Goal: Information Seeking & Learning: Learn about a topic

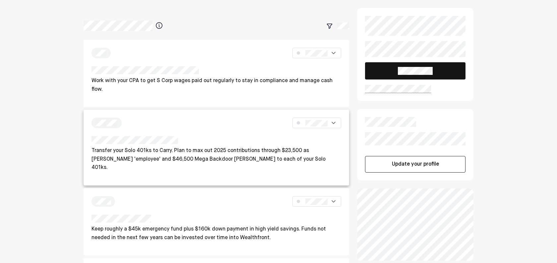
click at [220, 150] on p "Transfer your Solo 401ks to Carry. Plan to max out 2025 contributions through $…" at bounding box center [217, 160] width 250 height 26
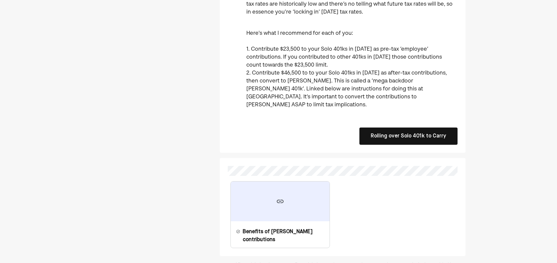
scroll to position [194, 0]
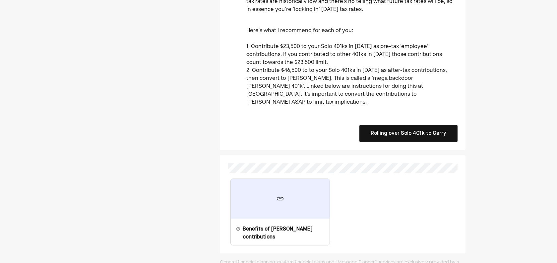
click at [404, 125] on button "Rolling over Solo 401k to Carry" at bounding box center [409, 133] width 98 height 17
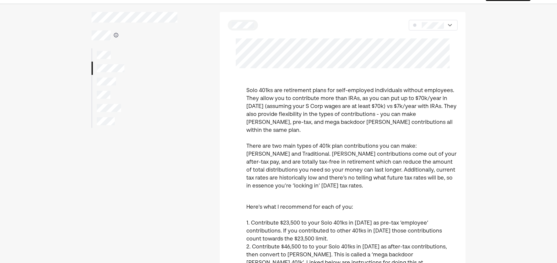
scroll to position [0, 0]
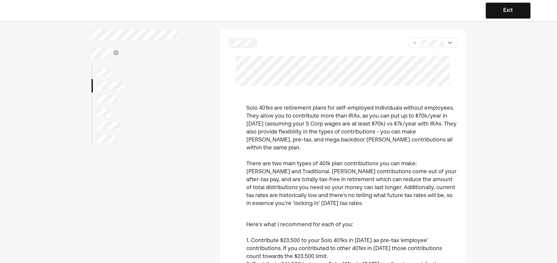
click at [448, 36] on div "Solo 401ks are retirement plans for self-employed individuals without employees…" at bounding box center [343, 187] width 246 height 315
click at [448, 43] on img at bounding box center [450, 42] width 7 height 7
click at [499, 12] on button "Exit" at bounding box center [508, 11] width 45 height 16
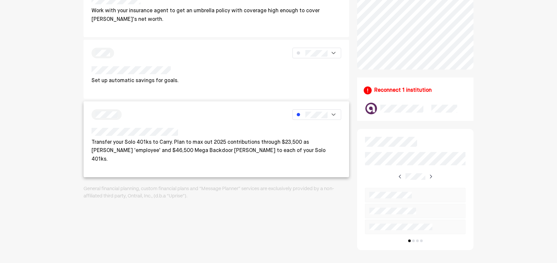
scroll to position [263, 0]
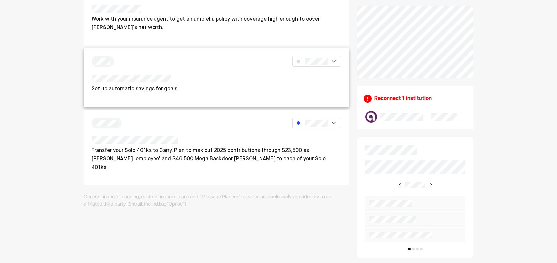
click at [233, 69] on div "Set up automatic savings for goals." at bounding box center [217, 77] width 266 height 59
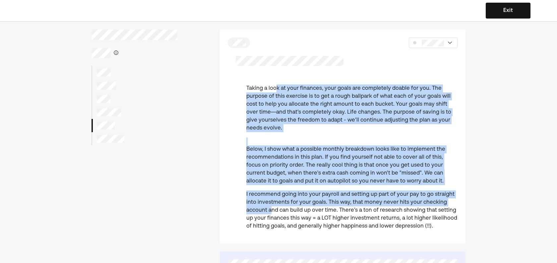
drag, startPoint x: 276, startPoint y: 89, endPoint x: 271, endPoint y: 207, distance: 117.5
click at [271, 207] on div "Taking a look at your finances, your goals are completely doable for you. The p…" at bounding box center [351, 160] width 211 height 151
click at [309, 198] on p "I recommend going into your payroll and setting up part of your pay to go strai…" at bounding box center [351, 211] width 211 height 40
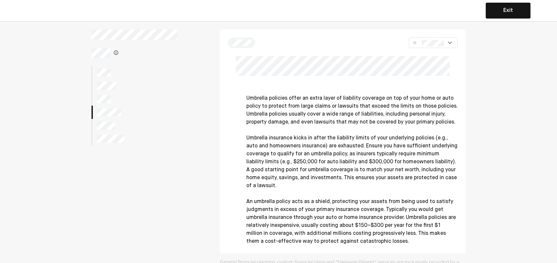
click at [338, 138] on div "Umbrella policies offer an extra layer of liability coverage on top of your hom…" at bounding box center [351, 170] width 211 height 151
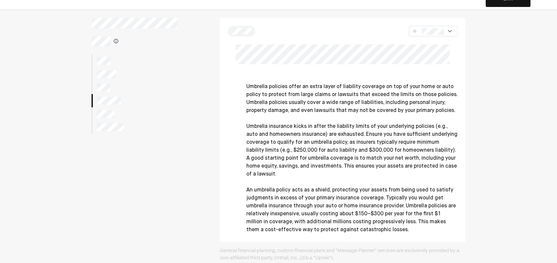
scroll to position [43, 0]
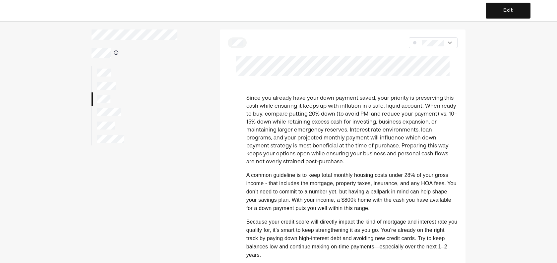
click at [323, 125] on p "Since you already have your down payment saved, your priority is preserving thi…" at bounding box center [351, 131] width 211 height 72
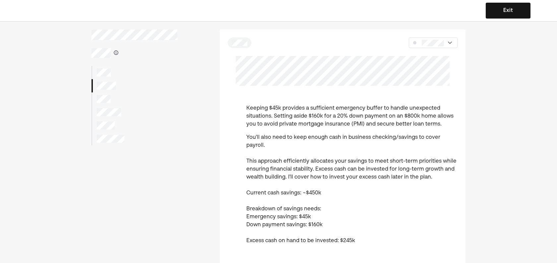
click at [321, 116] on p "Keeping $45k provides a sufficient emergency buffer to handle unexpected situat…" at bounding box center [351, 116] width 211 height 24
click at [314, 103] on div "Keeping $45k provides a sufficient emergency buffer to handle unexpected situat…" at bounding box center [343, 264] width 246 height 469
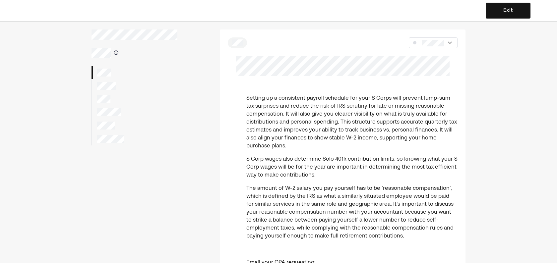
click at [344, 118] on p "Setting up a consistent payroll schedule for your S Corps will prevent lump-sum…" at bounding box center [351, 123] width 211 height 56
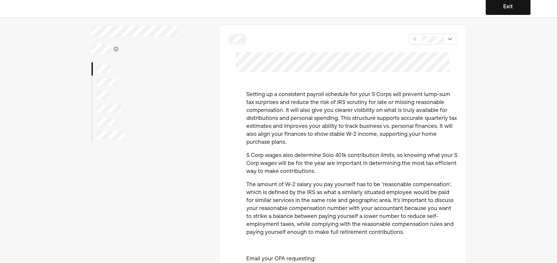
scroll to position [132, 0]
